Goal: Transaction & Acquisition: Purchase product/service

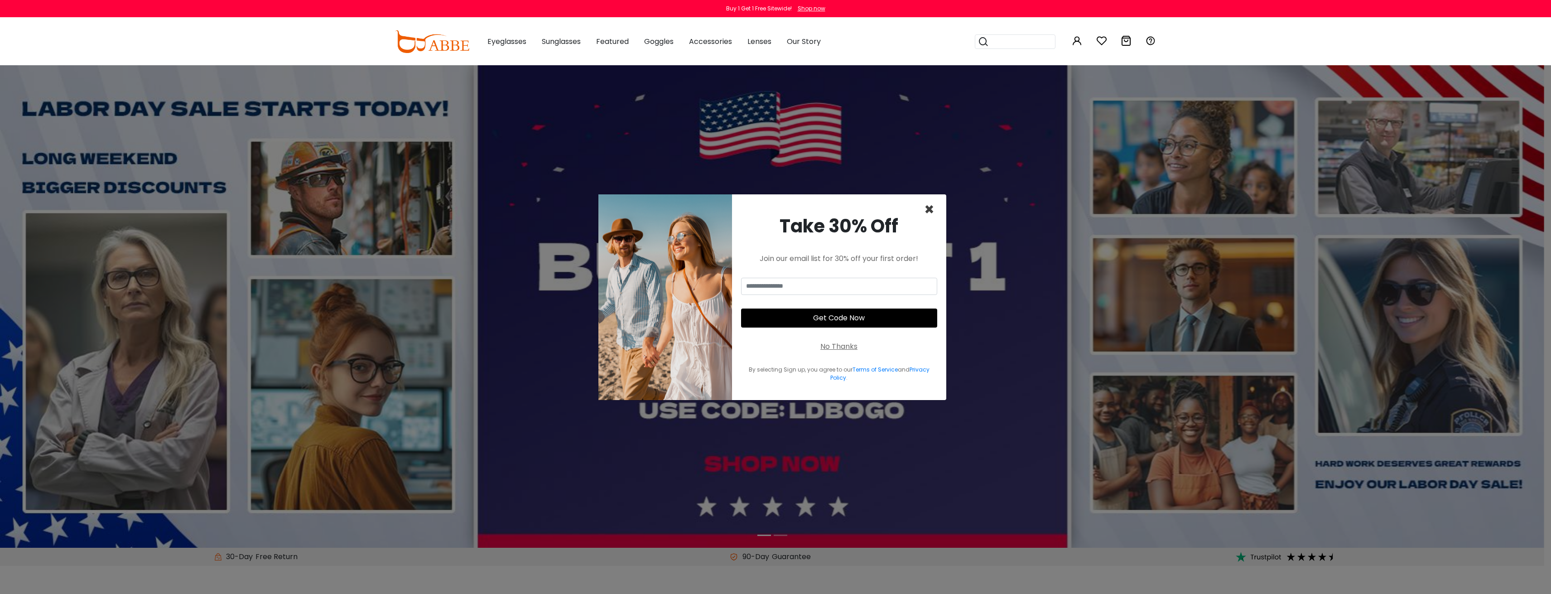
click at [929, 206] on span "×" at bounding box center [929, 209] width 10 height 23
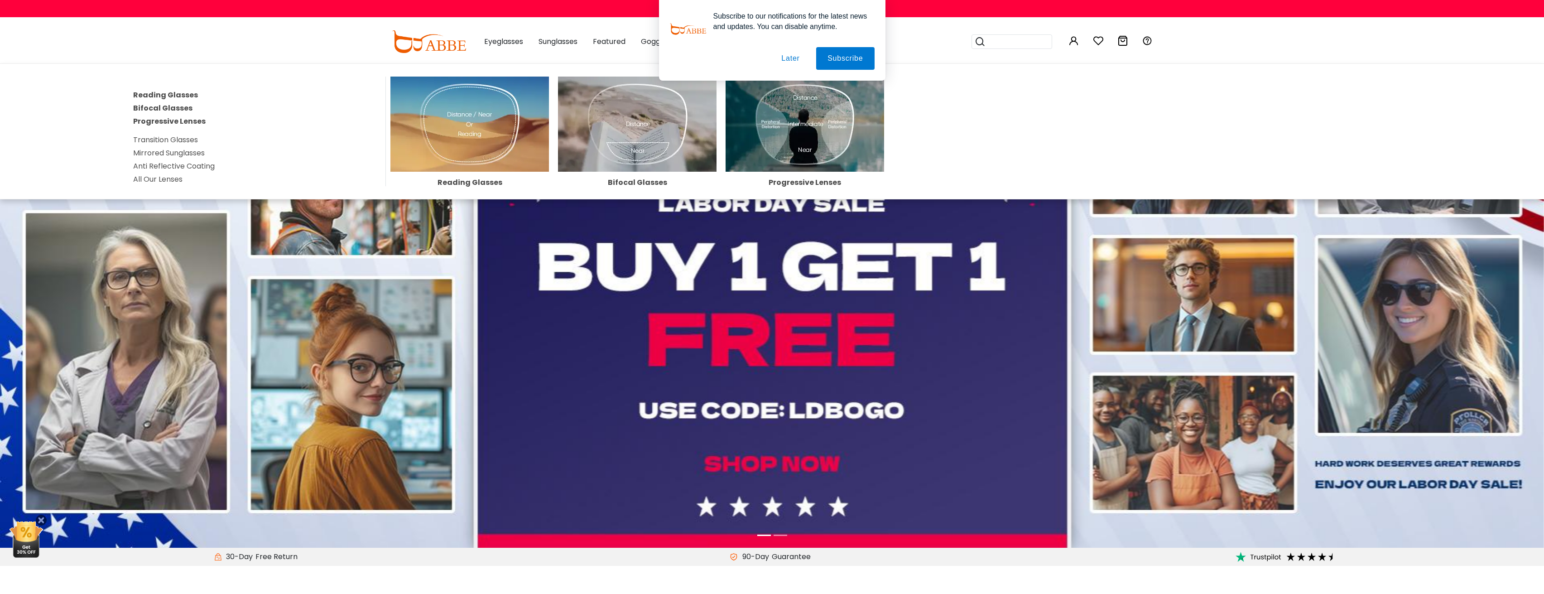
click at [158, 178] on link "All Our Lenses" at bounding box center [157, 179] width 49 height 10
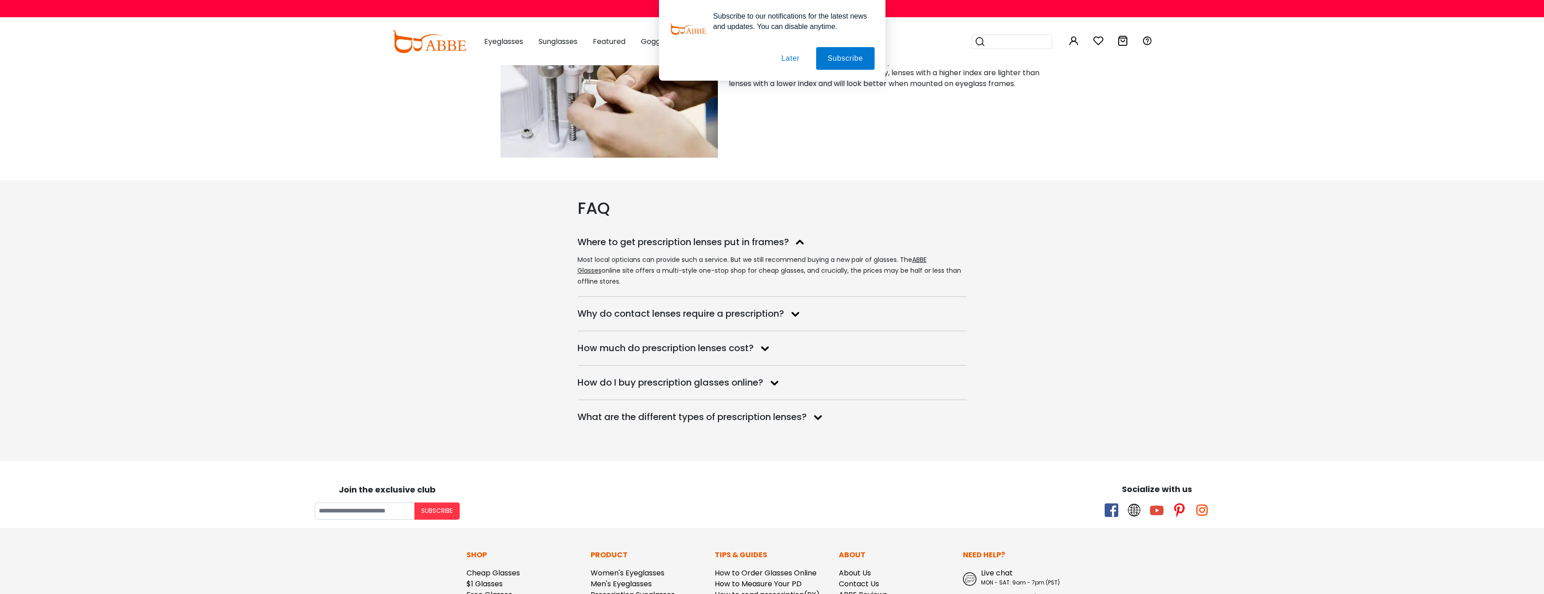
scroll to position [1676, 0]
